Goal: Information Seeking & Learning: Learn about a topic

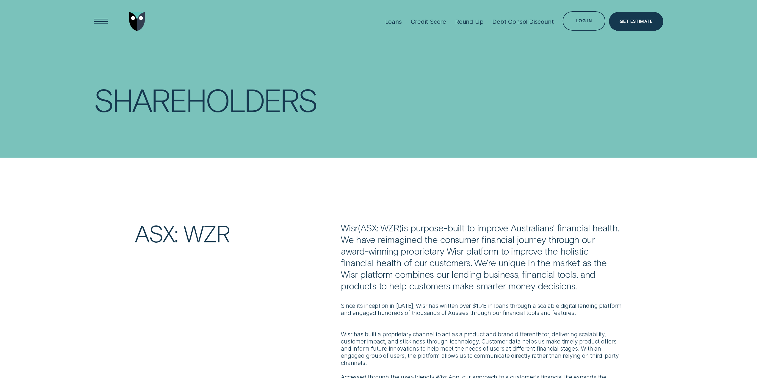
click at [117, 17] on div at bounding box center [120, 21] width 53 height 43
click at [103, 17] on div "Open Menu" at bounding box center [100, 21] width 27 height 27
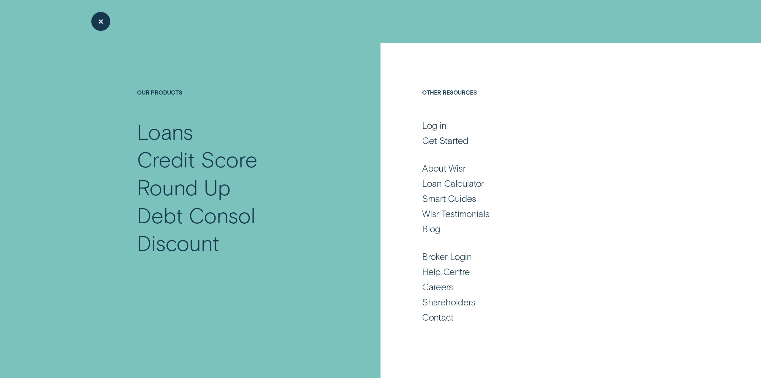
click at [104, 22] on div "Close Menu" at bounding box center [100, 21] width 27 height 27
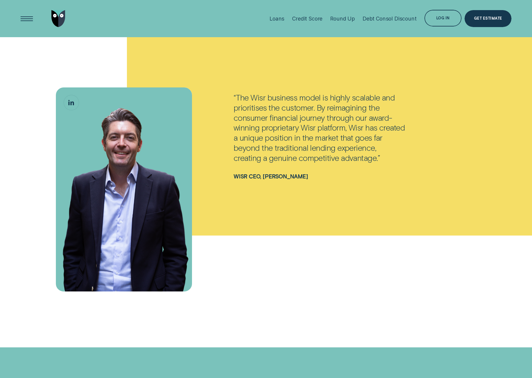
scroll to position [452, 0]
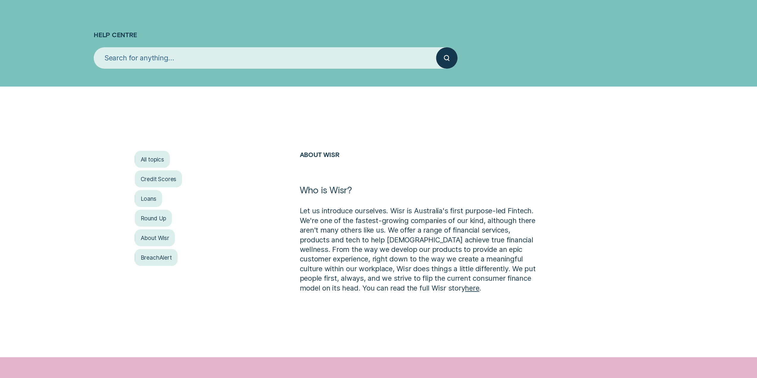
scroll to position [149, 0]
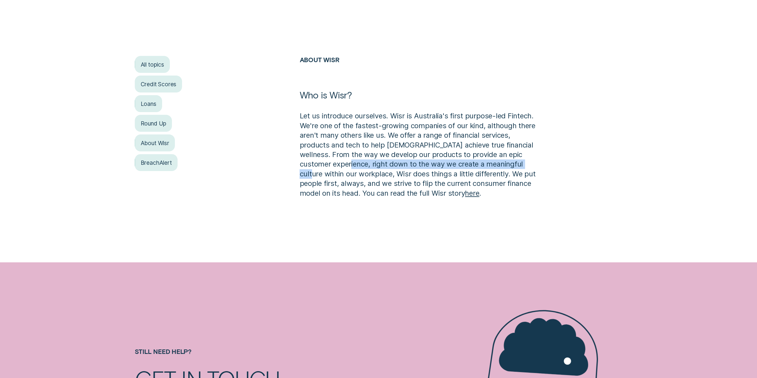
drag, startPoint x: 339, startPoint y: 164, endPoint x: 529, endPoint y: 170, distance: 189.5
click at [528, 169] on p "Let us introduce ourselves. Wisr is Australia's first purpose-led Fintech. We'r…" at bounding box center [420, 154] width 240 height 87
click at [527, 173] on p "Let us introduce ourselves. Wisr is Australia's first purpose-led Fintech. We'r…" at bounding box center [420, 154] width 240 height 87
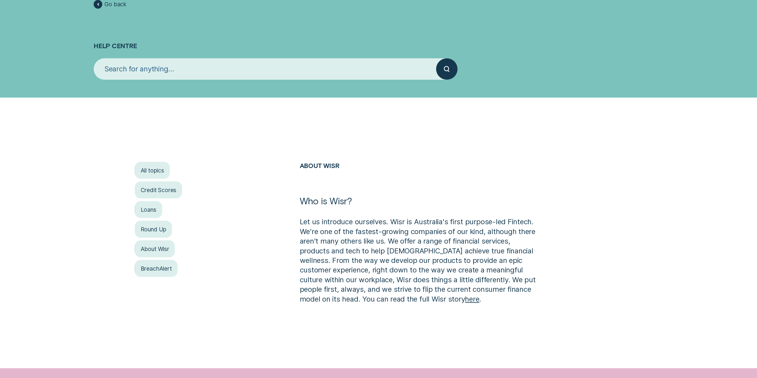
scroll to position [0, 0]
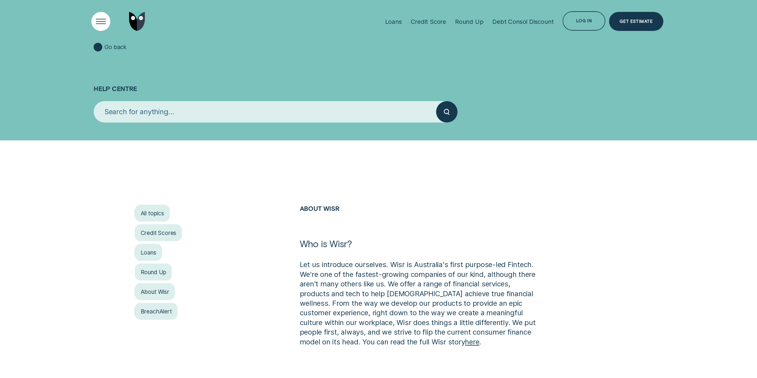
click at [105, 20] on div "Open Menu" at bounding box center [100, 21] width 27 height 27
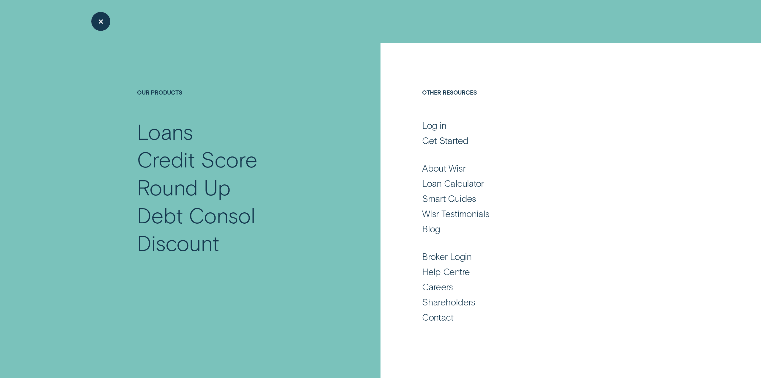
click at [98, 24] on div "Close Menu" at bounding box center [100, 21] width 27 height 27
